Goal: Information Seeking & Learning: Learn about a topic

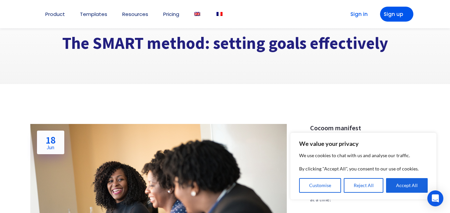
scroll to position [33, 0]
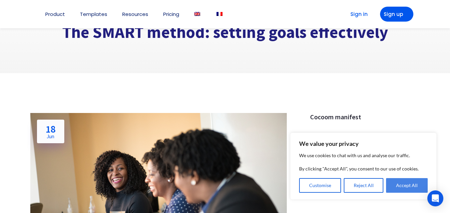
click at [394, 187] on button "Accept All" at bounding box center [407, 185] width 42 height 15
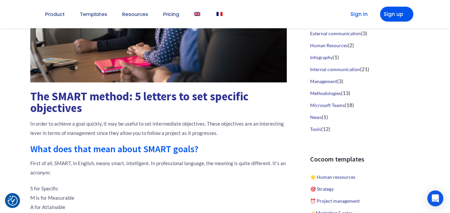
scroll to position [266, 0]
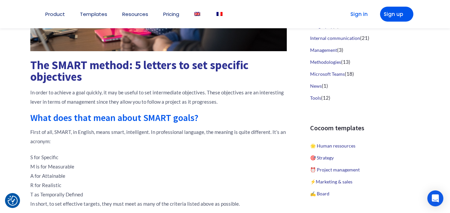
click at [212, 93] on p "In order to achieve a goal quickly, it may be useful to set intermediate object…" at bounding box center [158, 97] width 256 height 19
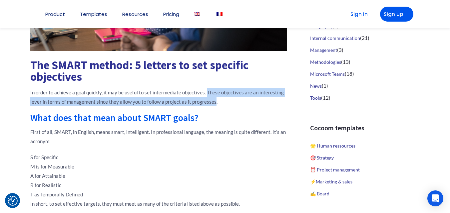
drag, startPoint x: 212, startPoint y: 93, endPoint x: 211, endPoint y: 103, distance: 10.1
click at [211, 103] on p "In order to achieve a goal quickly, it may be useful to set intermediate object…" at bounding box center [158, 97] width 256 height 19
copy p "These objectives are an interesting lever in terms of management since they all…"
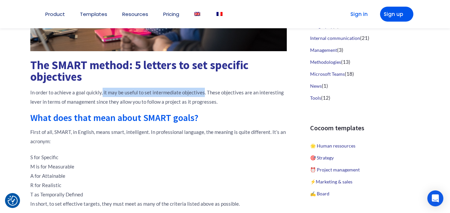
drag, startPoint x: 102, startPoint y: 91, endPoint x: 202, endPoint y: 94, distance: 100.6
click at [202, 94] on p "In order to achieve a goal quickly, it may be useful to set intermediate object…" at bounding box center [158, 97] width 256 height 19
copy p "it may be useful to set intermediate objectives"
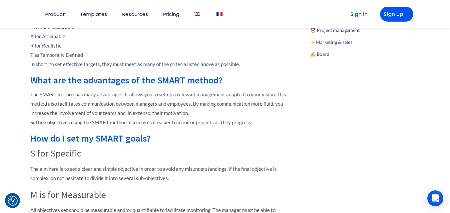
scroll to position [420, 0]
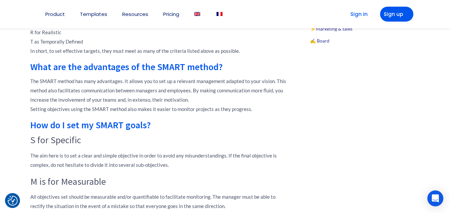
click at [125, 81] on p "The SMART method has many advantages. It allows you to set up a relevant manage…" at bounding box center [158, 95] width 256 height 37
click at [67, 91] on p "The SMART method has many advantages. It allows you to set up a relevant manage…" at bounding box center [158, 95] width 256 height 37
copy p "facilitates"
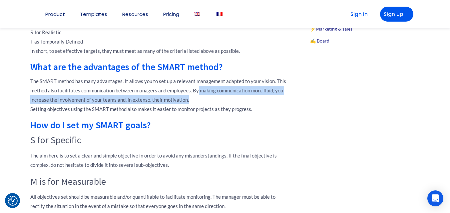
drag, startPoint x: 197, startPoint y: 89, endPoint x: 203, endPoint y: 101, distance: 13.3
click at [203, 101] on p "The SMART method has many advantages. It allows you to set up a relevant manage…" at bounding box center [158, 95] width 256 height 37
copy p "making communication more fluid, you increase the involvement of your teams and…"
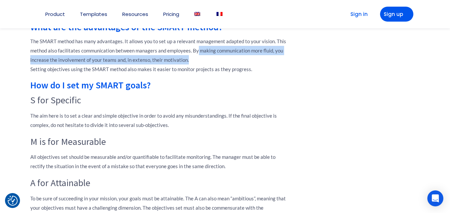
scroll to position [473, 0]
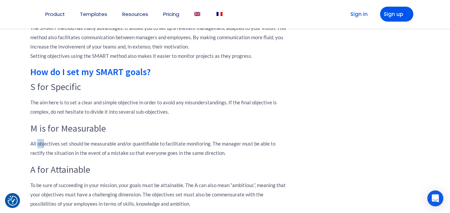
drag, startPoint x: 44, startPoint y: 146, endPoint x: 37, endPoint y: 146, distance: 6.7
click at [37, 146] on p "All objectives set should be measurable and/or quantifiable to facilitate monit…" at bounding box center [158, 148] width 256 height 19
click at [32, 146] on p "All objectives set should be measurable and/or quantifiable to facilitate monit…" at bounding box center [158, 148] width 256 height 19
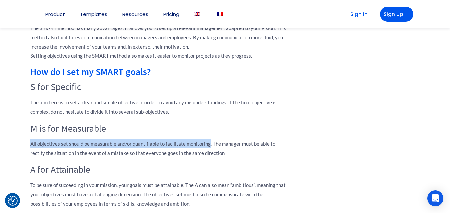
drag, startPoint x: 32, startPoint y: 146, endPoint x: 195, endPoint y: 139, distance: 163.6
click at [195, 139] on p "All objectives set should be measurable and/or quantifiable to facilitate monit…" at bounding box center [158, 148] width 256 height 19
copy p "All objectives set should be measurable and/or quantifiable to facilitate monit…"
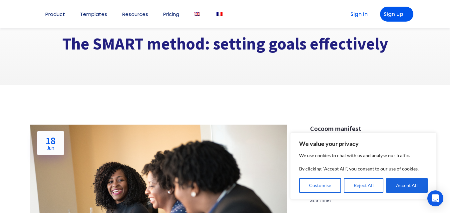
scroll to position [33, 0]
